Goal: Task Accomplishment & Management: Complete application form

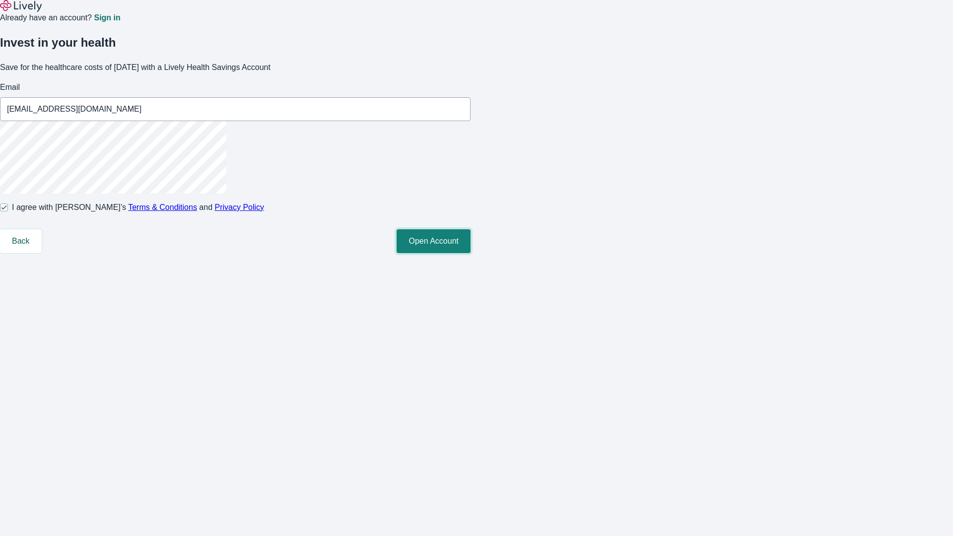
click at [470, 253] on button "Open Account" at bounding box center [434, 241] width 74 height 24
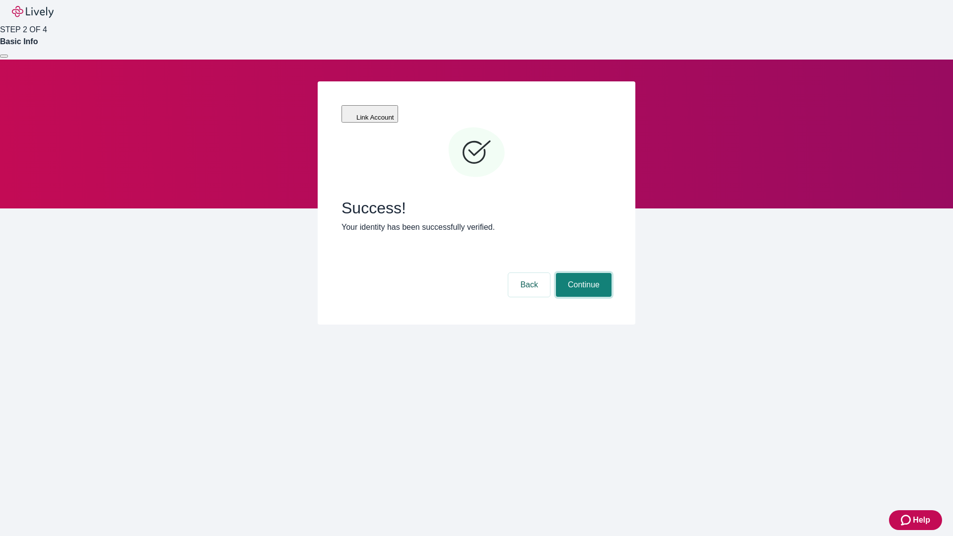
click at [582, 273] on button "Continue" at bounding box center [584, 285] width 56 height 24
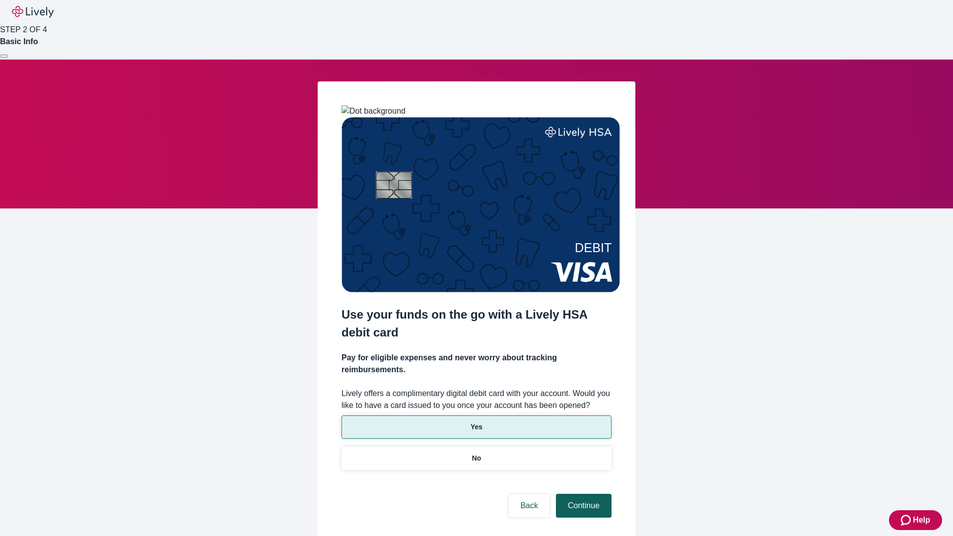
click at [476, 422] on p "Yes" at bounding box center [476, 427] width 12 height 10
click at [582, 494] on button "Continue" at bounding box center [584, 506] width 56 height 24
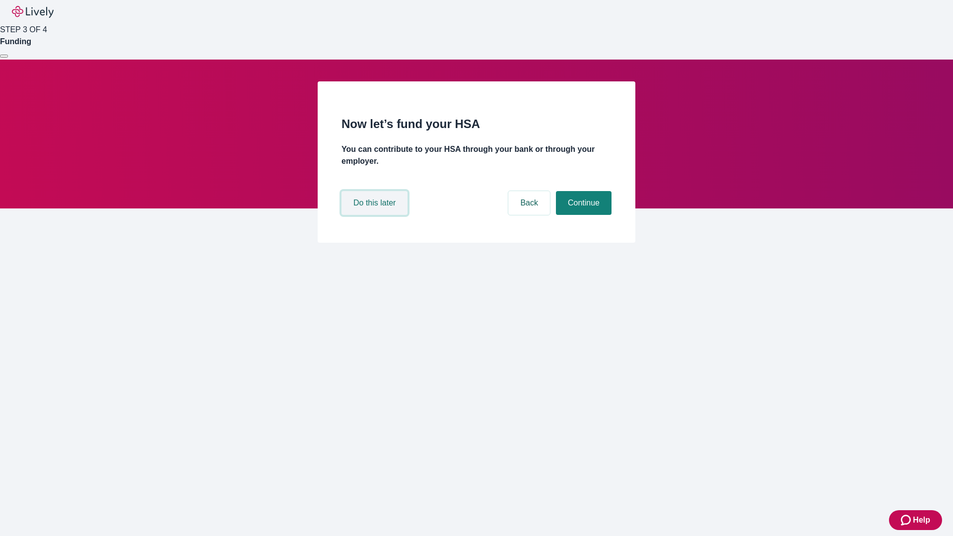
click at [376, 215] on button "Do this later" at bounding box center [374, 203] width 66 height 24
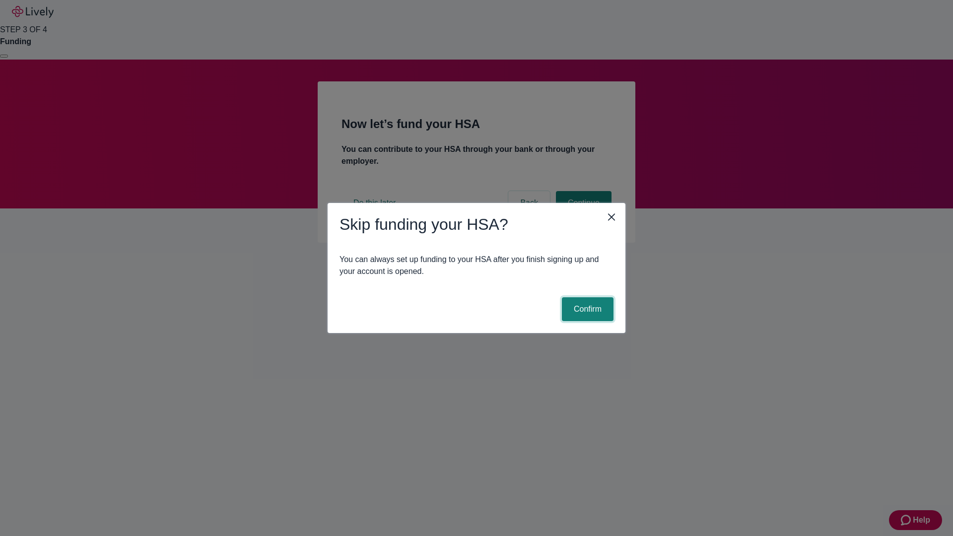
click at [586, 309] on button "Confirm" at bounding box center [588, 309] width 52 height 24
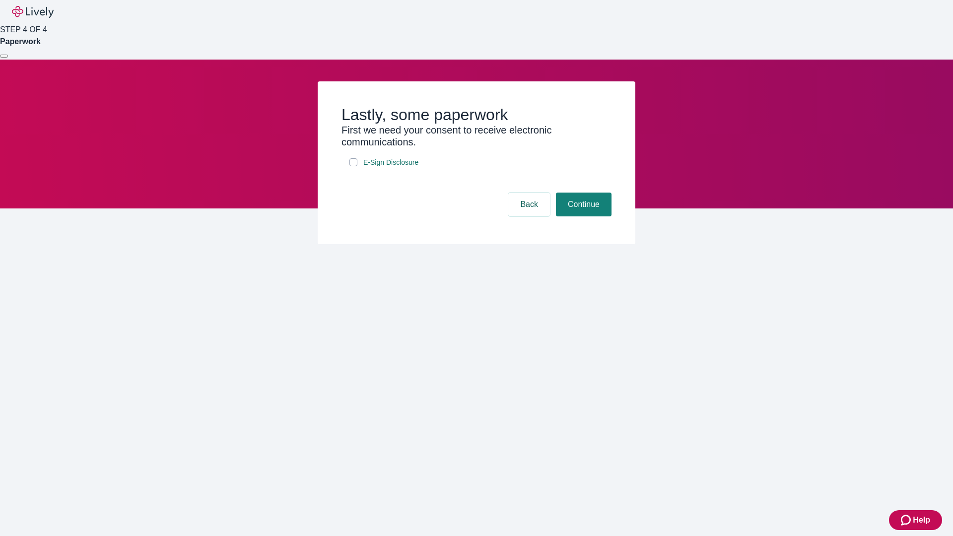
click at [353, 166] on input "E-Sign Disclosure" at bounding box center [353, 162] width 8 height 8
checkbox input "true"
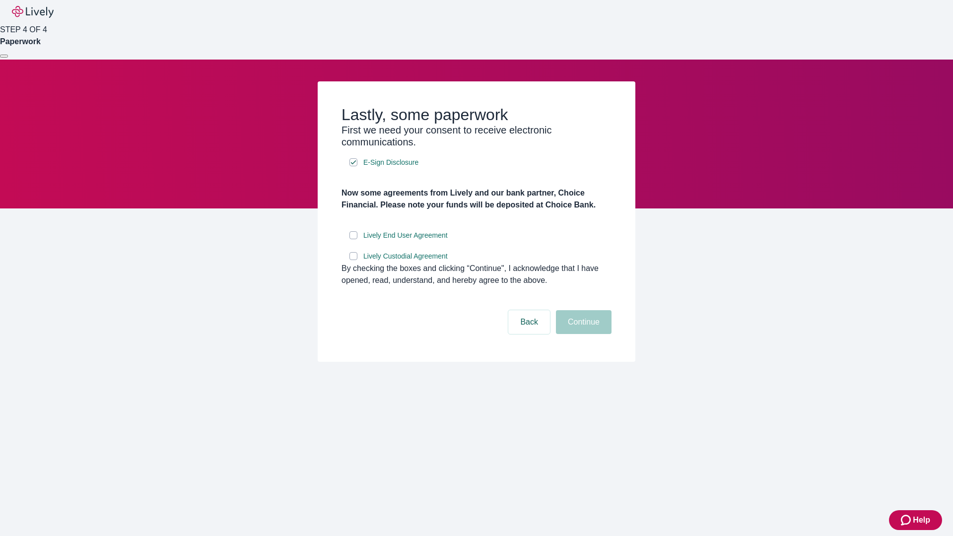
click at [353, 239] on input "Lively End User Agreement" at bounding box center [353, 235] width 8 height 8
checkbox input "true"
click at [353, 260] on input "Lively Custodial Agreement" at bounding box center [353, 256] width 8 height 8
checkbox input "true"
click at [582, 334] on button "Continue" at bounding box center [584, 322] width 56 height 24
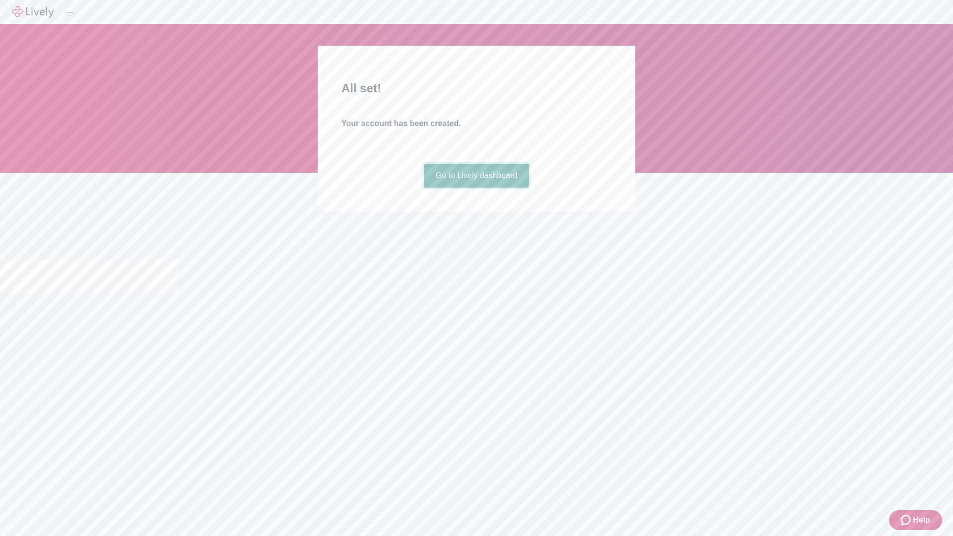
click at [476, 188] on link "Go to Lively dashboard" at bounding box center [477, 176] width 106 height 24
